Goal: Task Accomplishment & Management: Complete application form

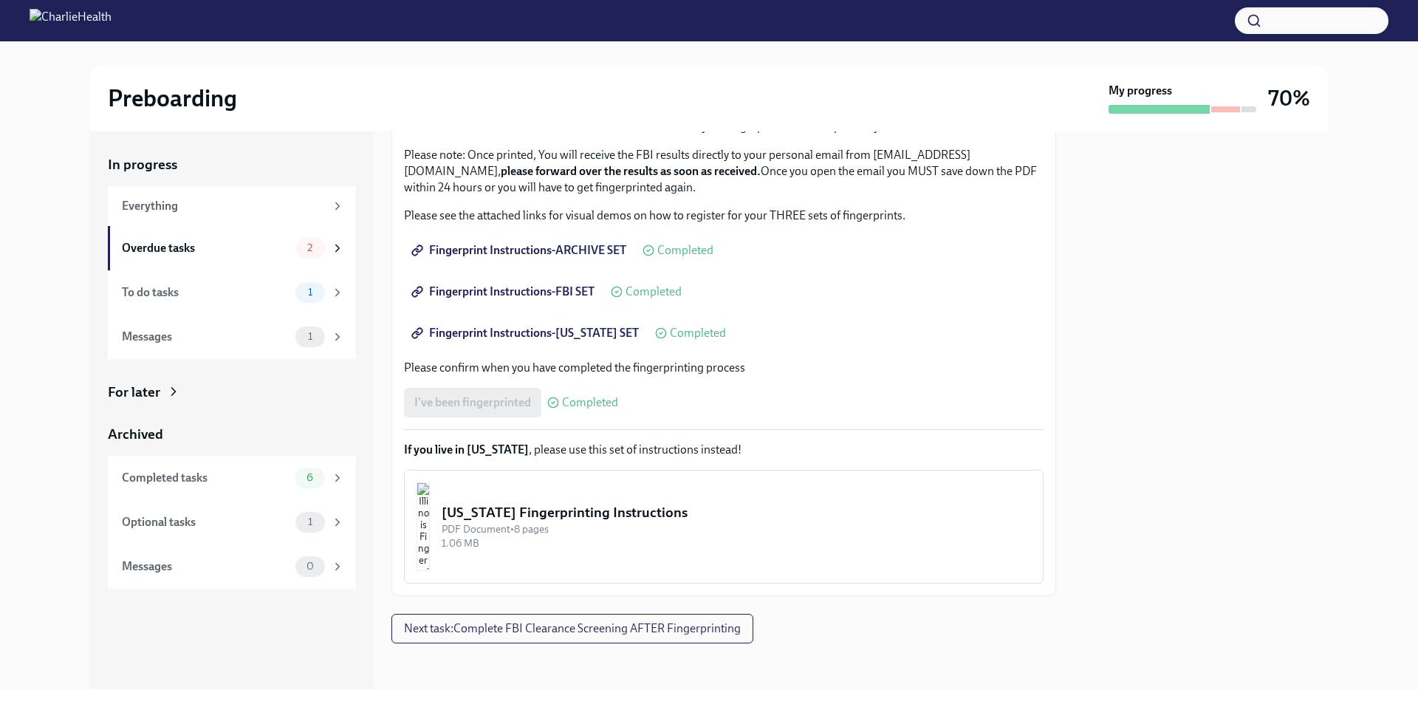
scroll to position [158, 0]
click at [466, 630] on span "Next task : Complete FBI Clearance Screening AFTER Fingerprinting" at bounding box center [572, 626] width 337 height 15
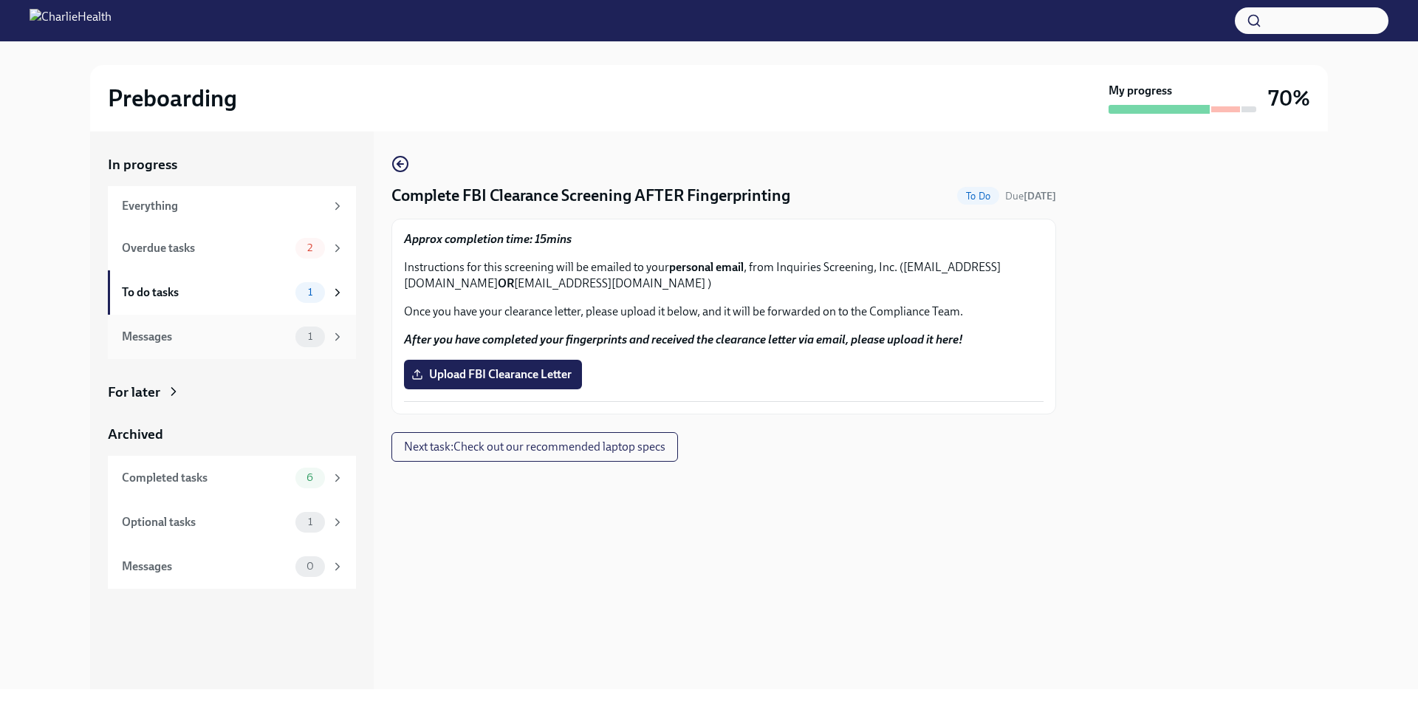
click at [207, 331] on div "Messages" at bounding box center [206, 337] width 168 height 16
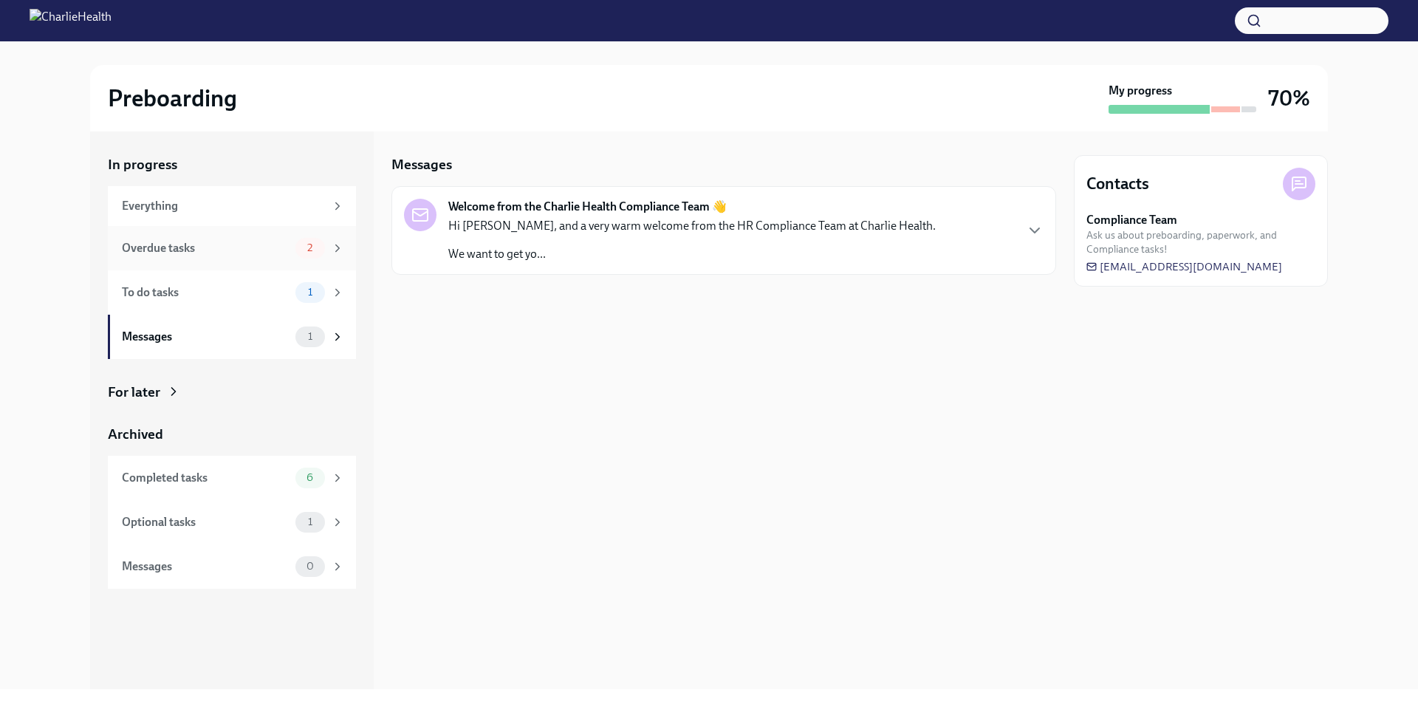
click at [191, 248] on div "Overdue tasks" at bounding box center [206, 248] width 168 height 16
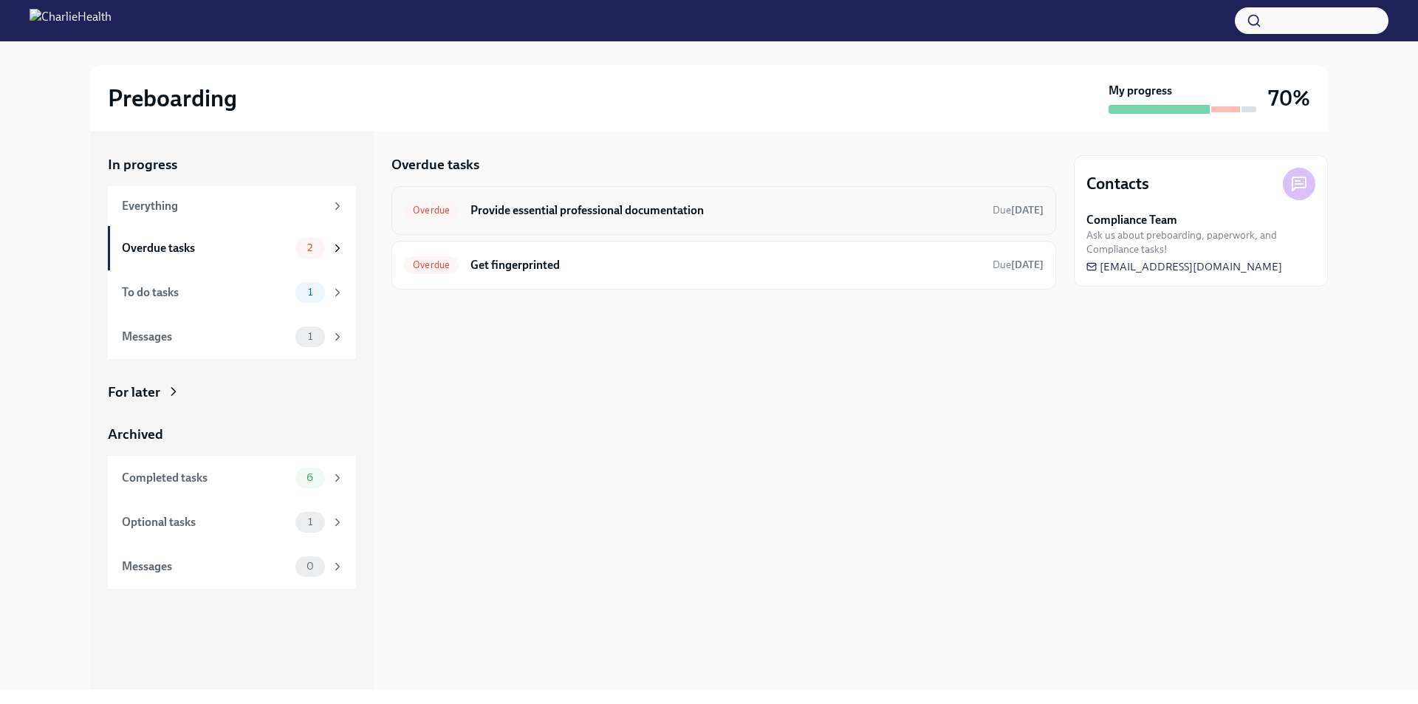
click at [536, 224] on div "Overdue Provide essential professional documentation Due [DATE]" at bounding box center [723, 210] width 664 height 49
click at [444, 215] on span "Overdue" at bounding box center [431, 210] width 55 height 11
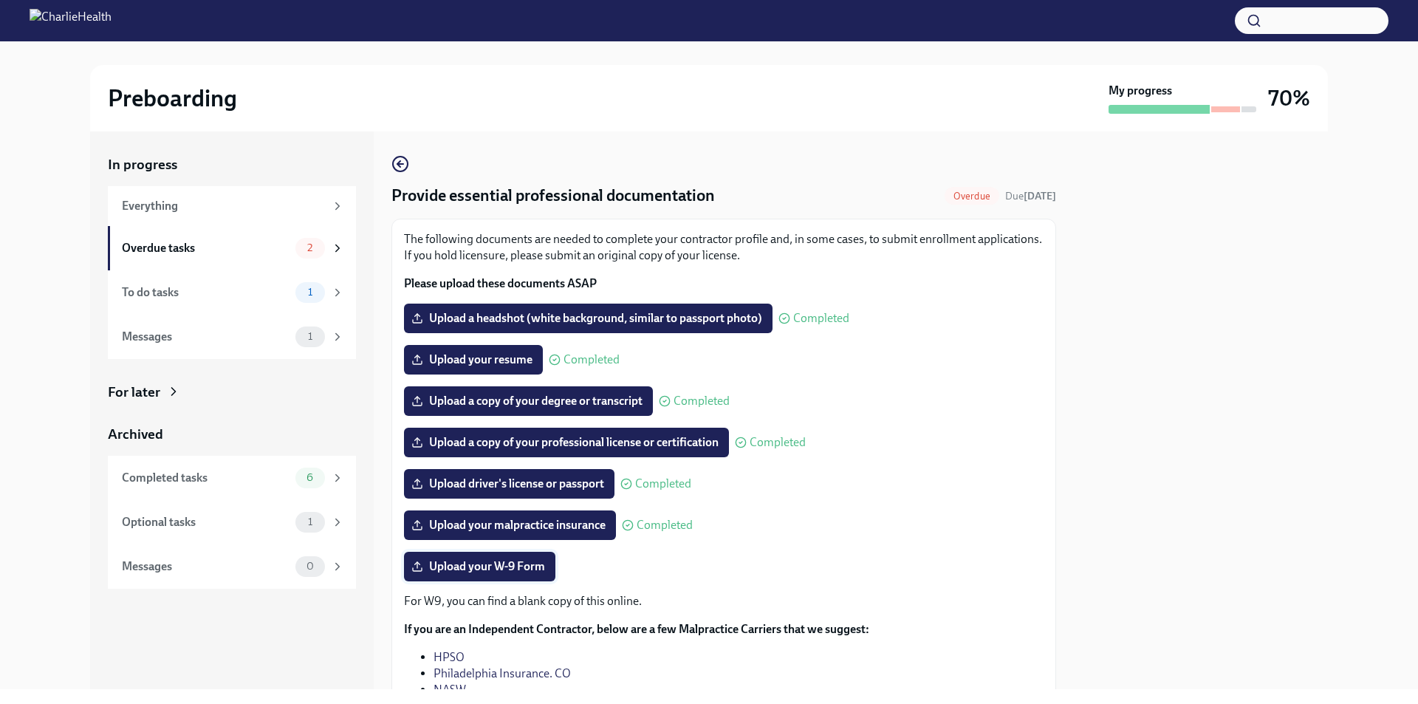
click at [500, 575] on label "Upload your W-9 Form" at bounding box center [479, 567] width 151 height 30
click at [0, 0] on input "Upload your W-9 Form" at bounding box center [0, 0] width 0 height 0
click at [478, 558] on label "Upload your W-9 Form" at bounding box center [479, 567] width 151 height 30
click at [0, 0] on input "Upload your W-9 Form" at bounding box center [0, 0] width 0 height 0
click at [892, 519] on div "Upload your malpractice insurance Completed" at bounding box center [723, 525] width 639 height 30
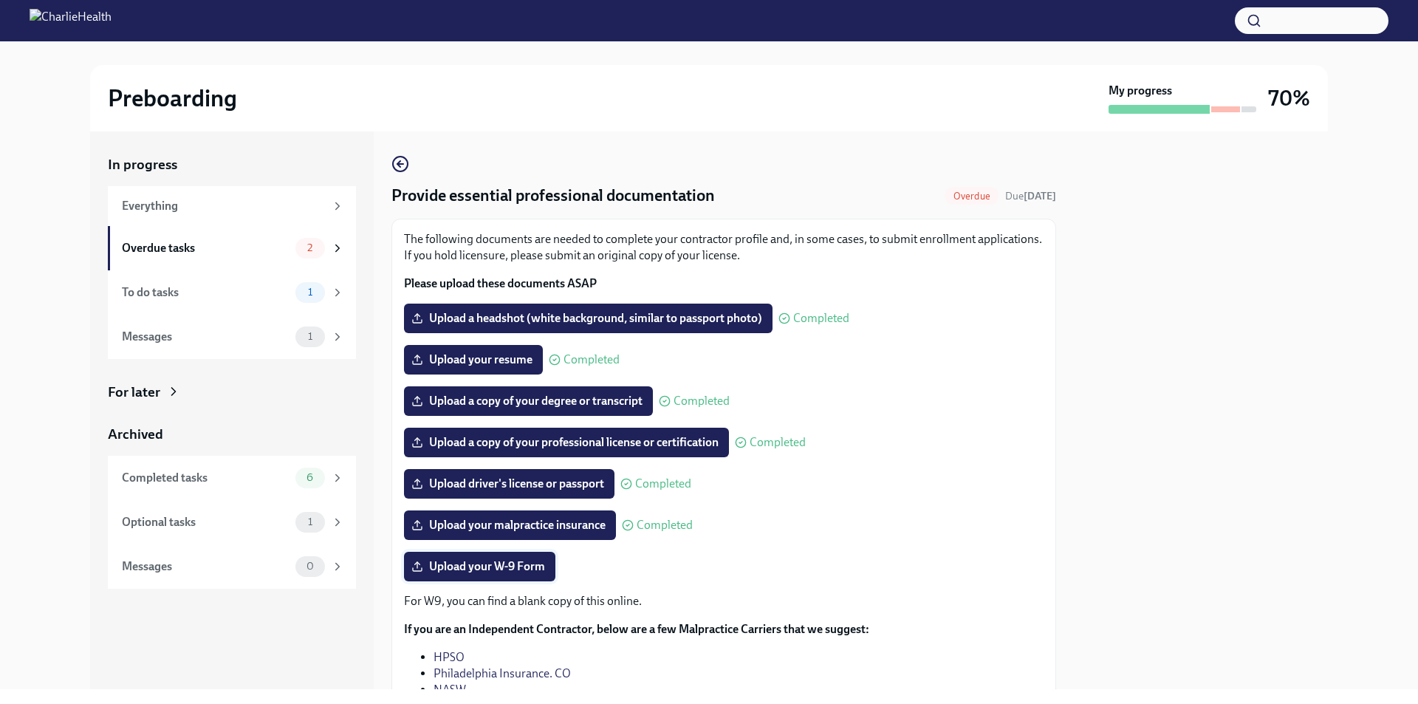
click at [498, 581] on label "Upload your W-9 Form" at bounding box center [479, 567] width 151 height 30
click at [0, 0] on input "Upload your W-9 Form" at bounding box center [0, 0] width 0 height 0
click at [474, 550] on div "The following documents are needed to complete your contractor profile and, in …" at bounding box center [723, 484] width 639 height 507
click at [473, 556] on label "Upload your W-9 Form" at bounding box center [479, 567] width 151 height 30
click at [0, 0] on input "Upload your W-9 Form" at bounding box center [0, 0] width 0 height 0
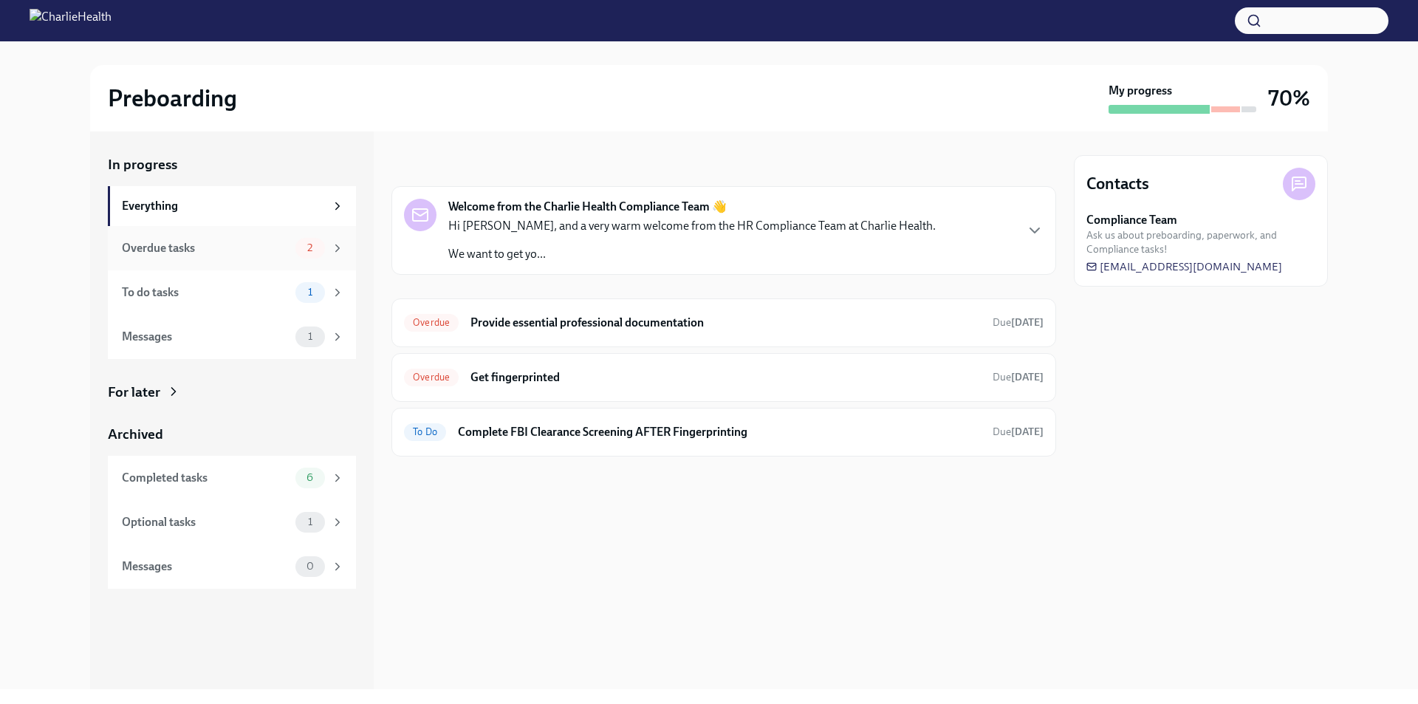
click at [275, 254] on div "Overdue tasks" at bounding box center [206, 248] width 168 height 16
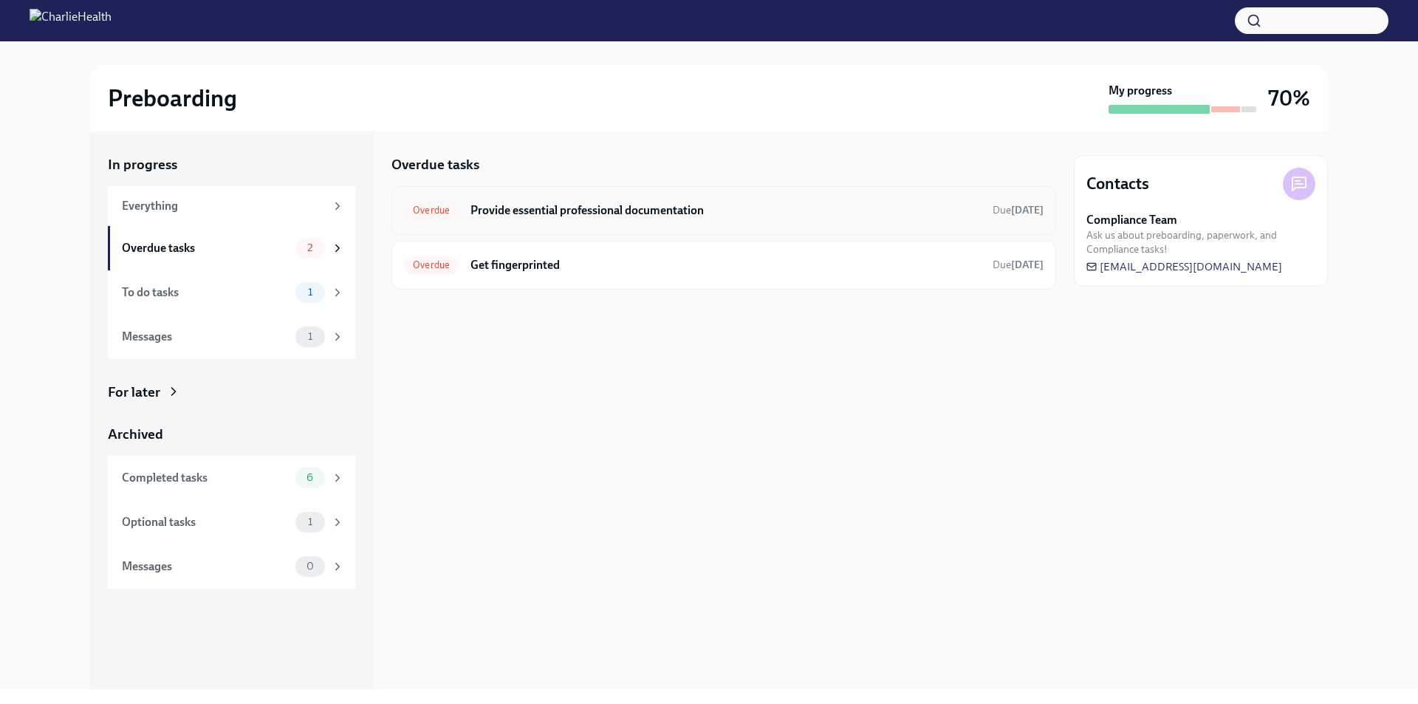
click at [510, 219] on div "Overdue Provide essential professional documentation Due [DATE]" at bounding box center [723, 211] width 639 height 24
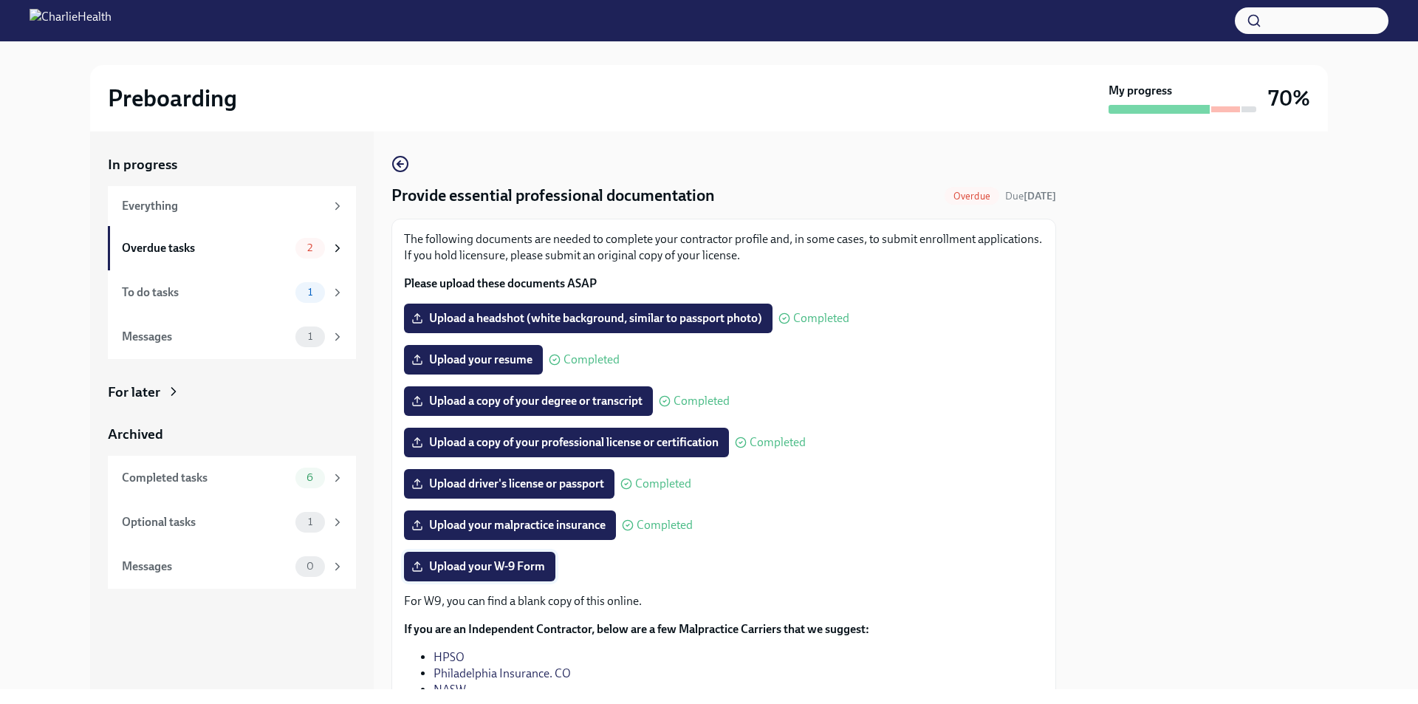
click at [529, 564] on span "Upload your W-9 Form" at bounding box center [479, 566] width 131 height 15
click at [0, 0] on input "Upload your W-9 Form" at bounding box center [0, 0] width 0 height 0
